Goal: Navigation & Orientation: Find specific page/section

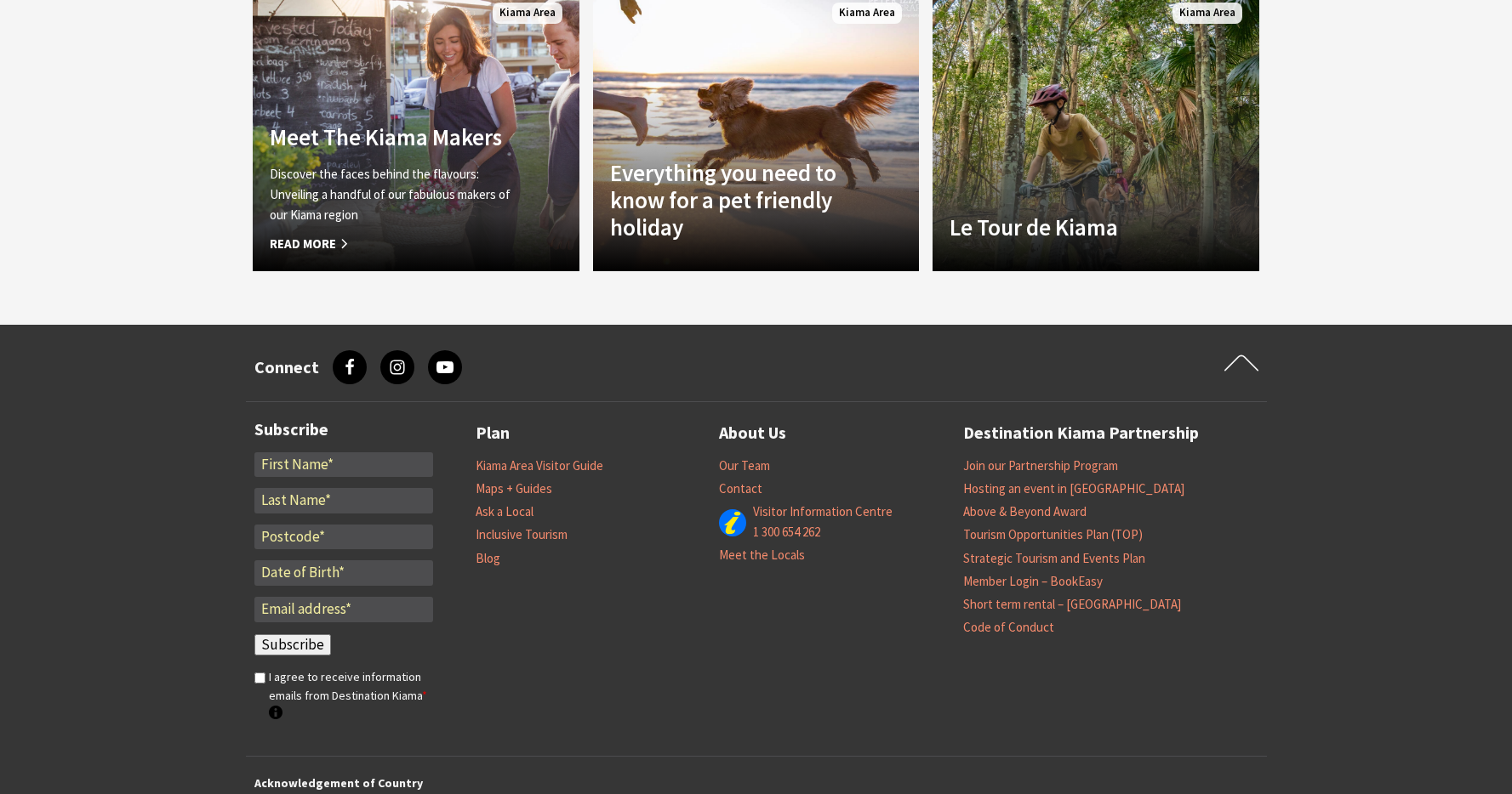
scroll to position [6280, 0]
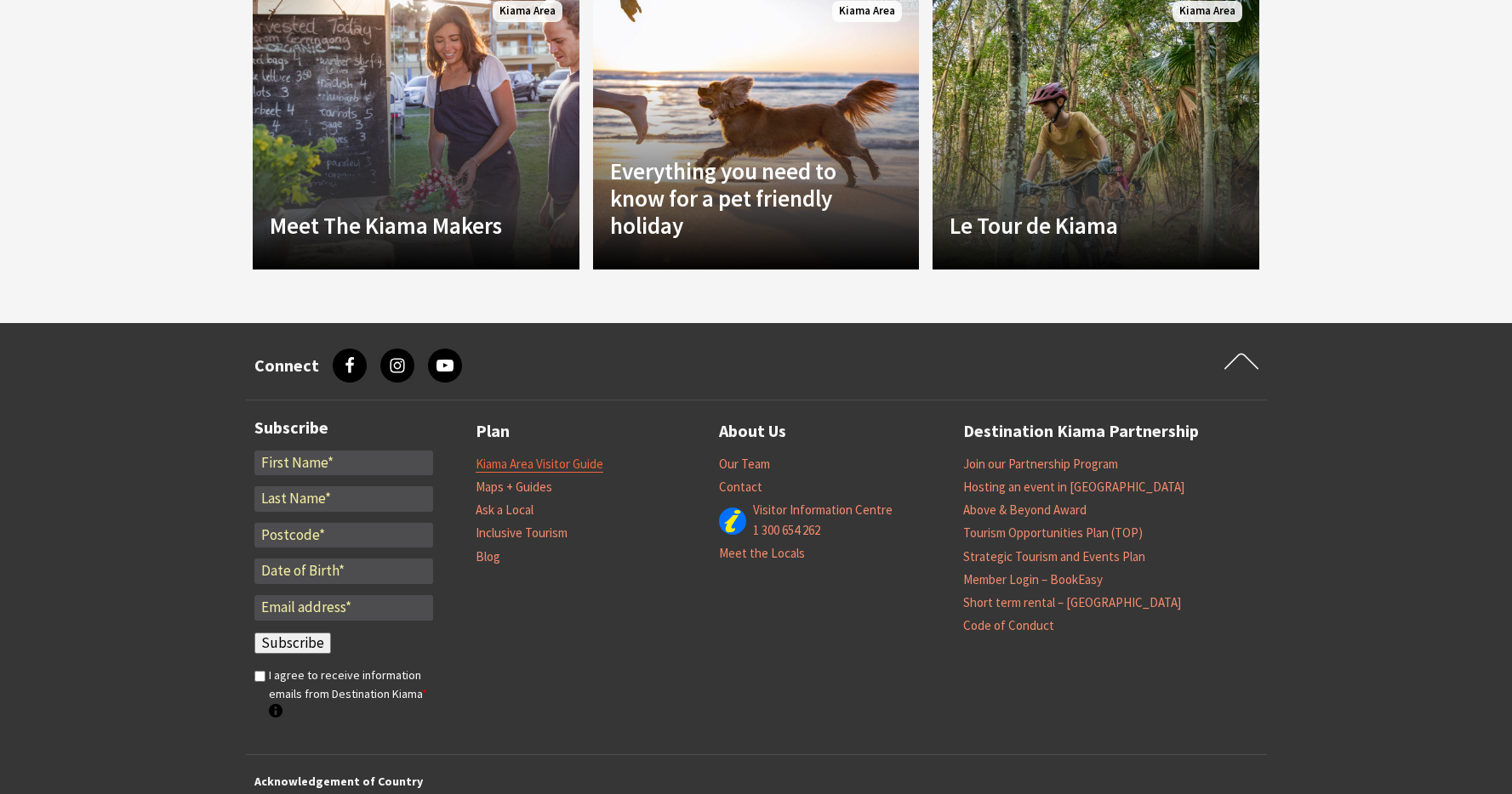
click at [553, 456] on link "Kiama Area Visitor Guide" at bounding box center [540, 464] width 127 height 17
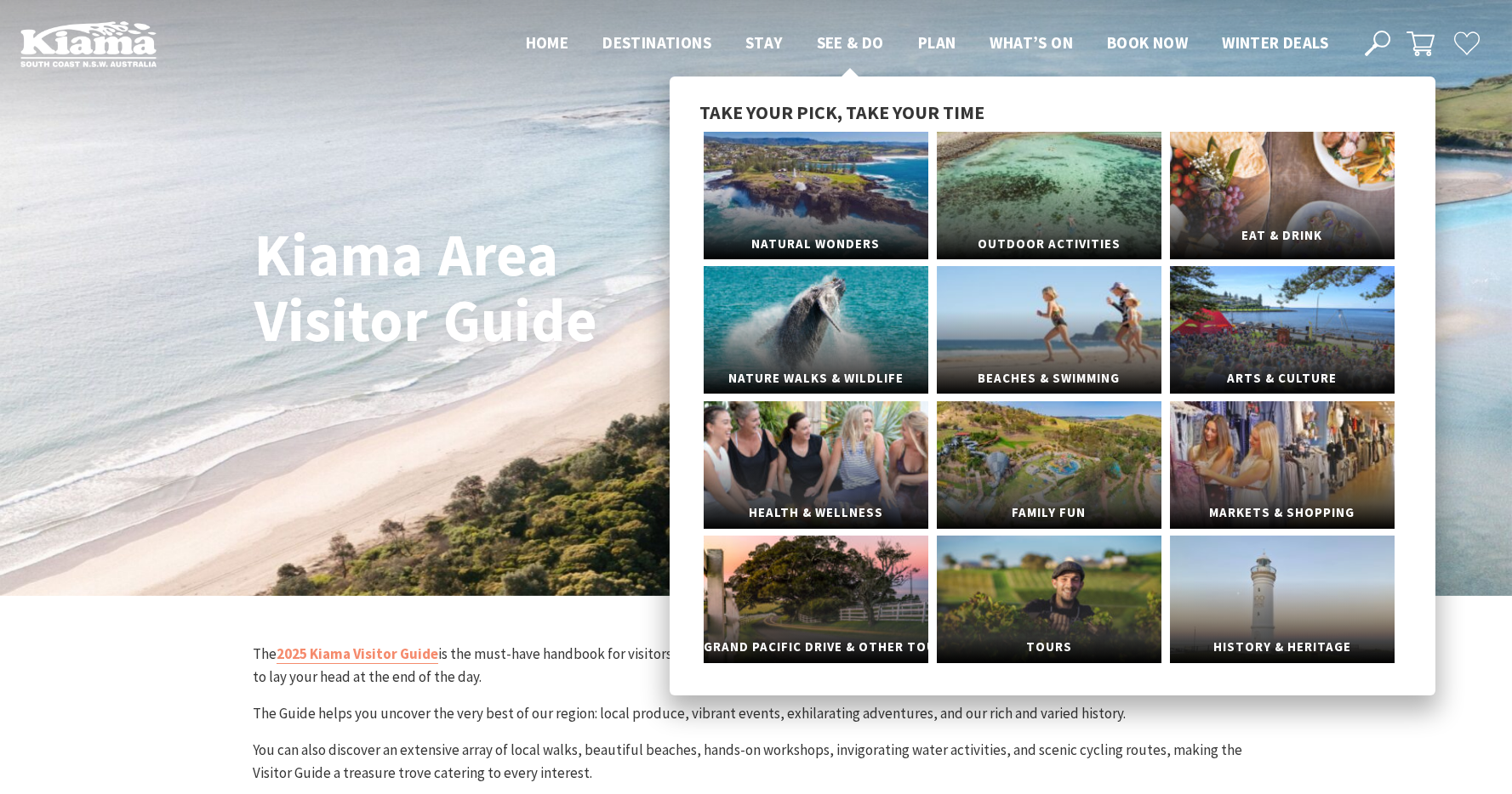
click at [1243, 202] on link "Eat & Drink" at bounding box center [1281, 196] width 224 height 127
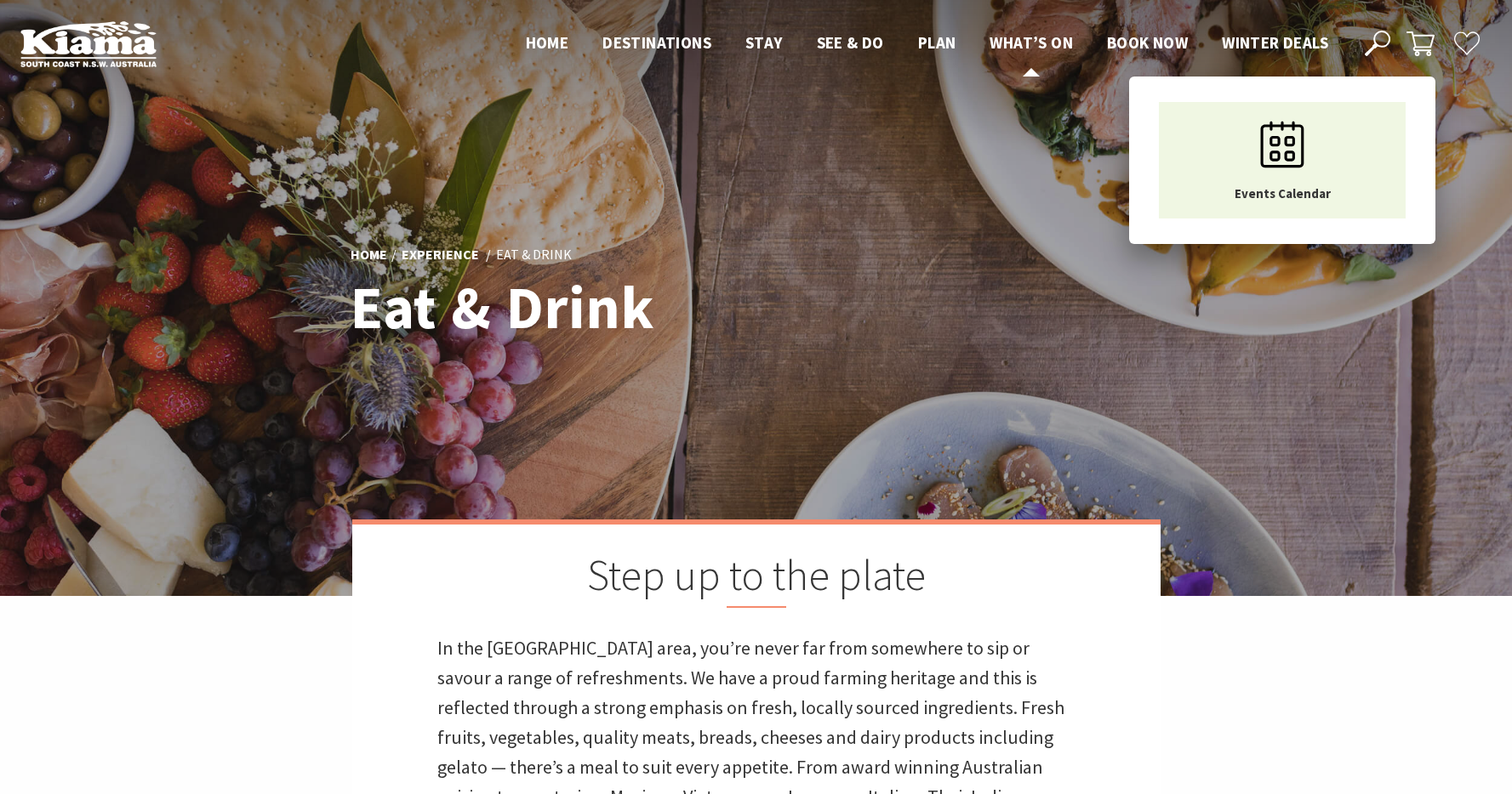
click at [1023, 37] on span "What’s On" at bounding box center [1030, 42] width 83 height 21
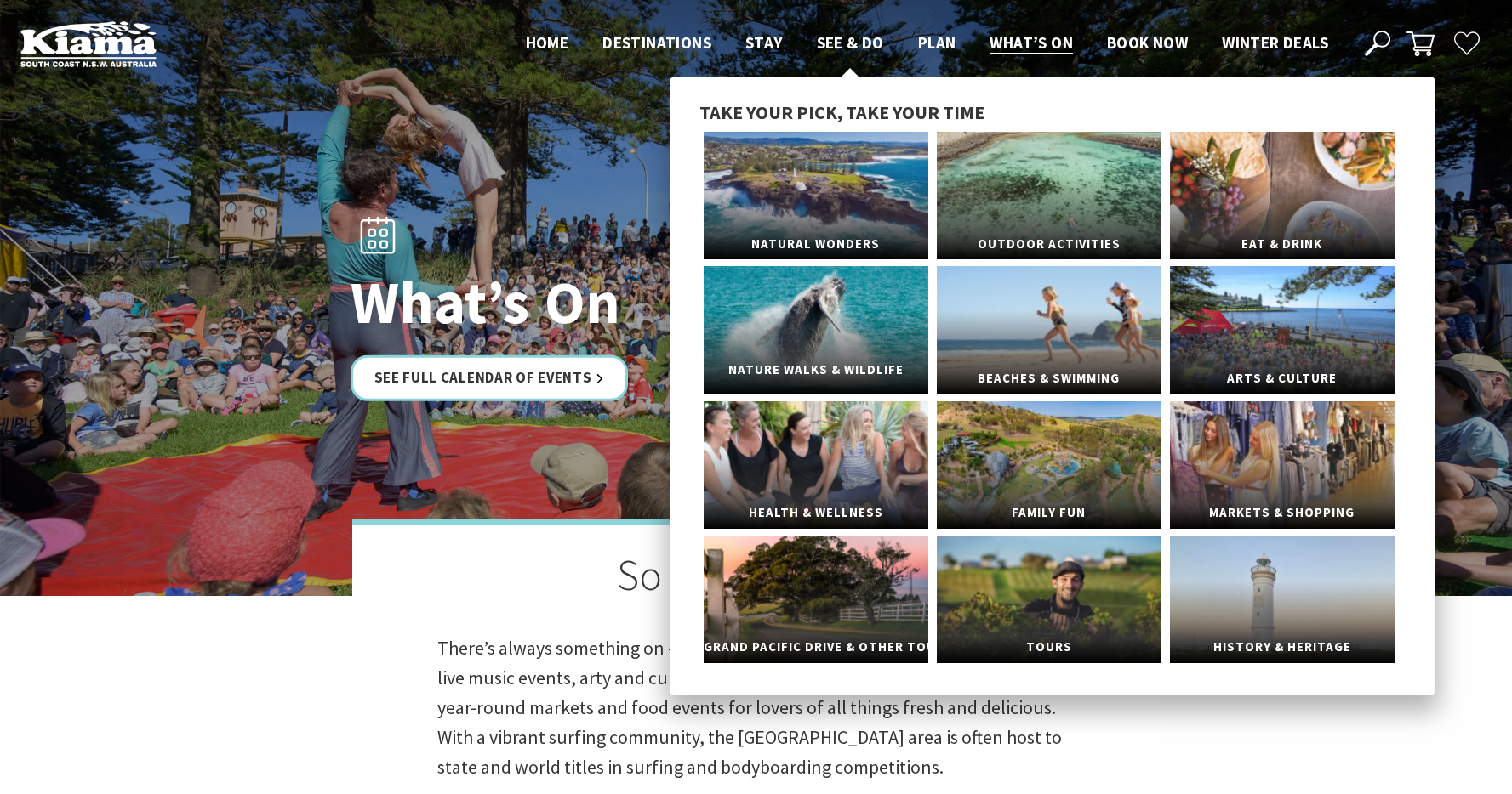
click at [821, 359] on span "Nature Walks & Wildlife" at bounding box center [815, 370] width 224 height 31
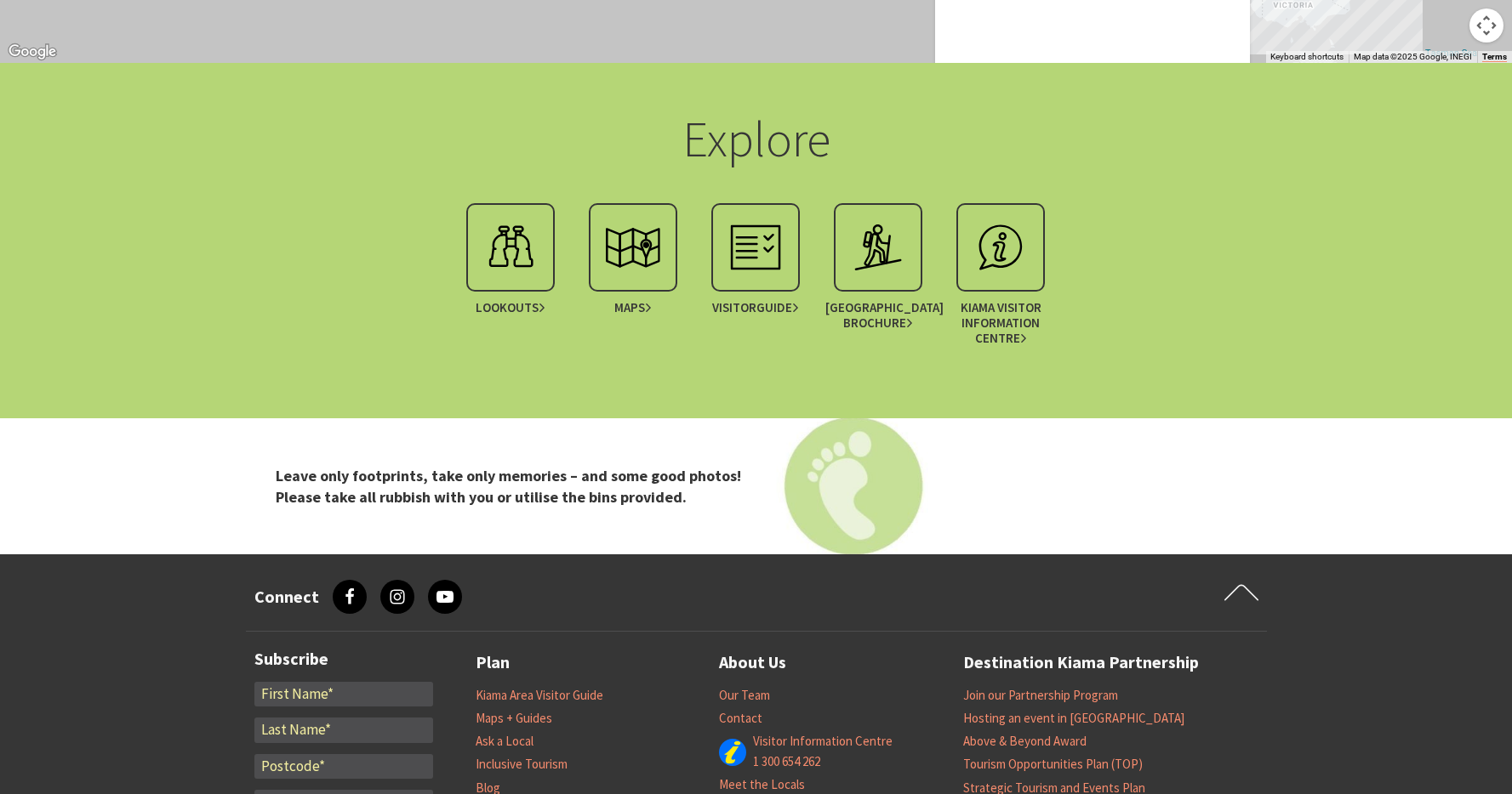
scroll to position [4386, 0]
